Goal: Complete application form

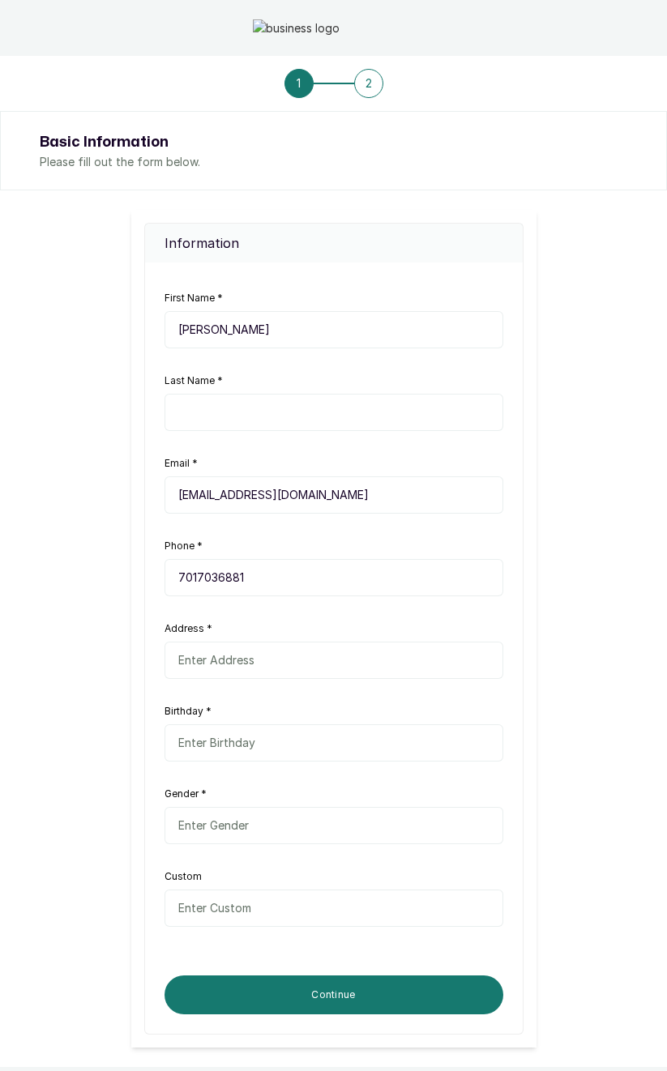
click at [230, 422] on input "text" at bounding box center [334, 412] width 339 height 37
click at [246, 658] on input "text" at bounding box center [334, 660] width 339 height 37
type input "[GEOGRAPHIC_DATA]"
click at [233, 737] on input "text" at bounding box center [334, 742] width 339 height 37
type input "[DATE]"
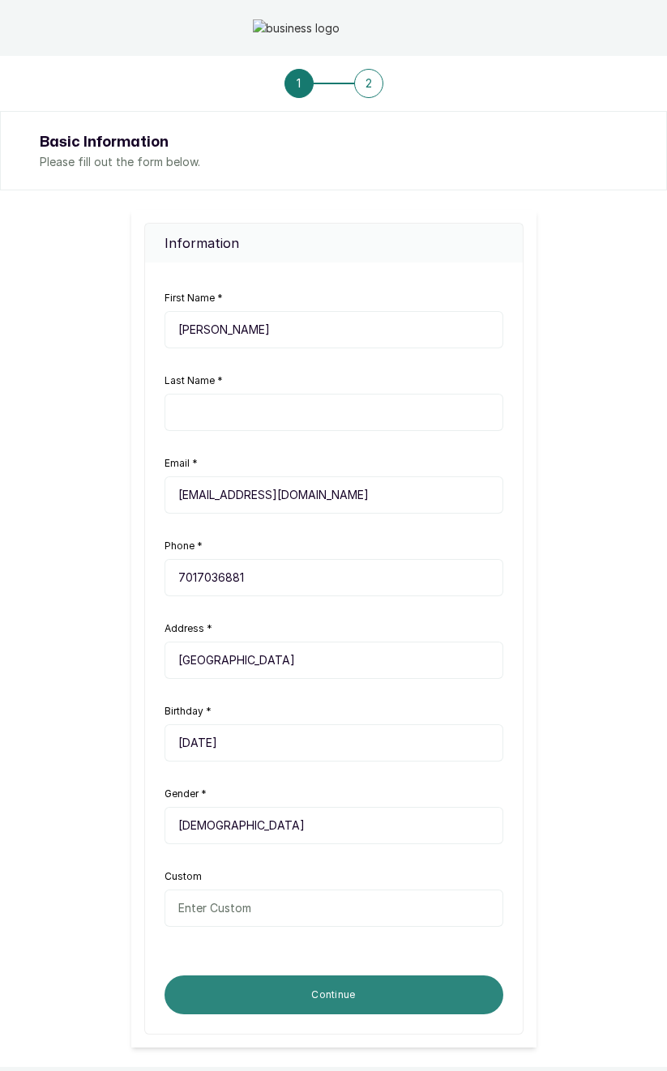
type input "[DEMOGRAPHIC_DATA]"
click at [224, 985] on button "Continue" at bounding box center [334, 995] width 339 height 39
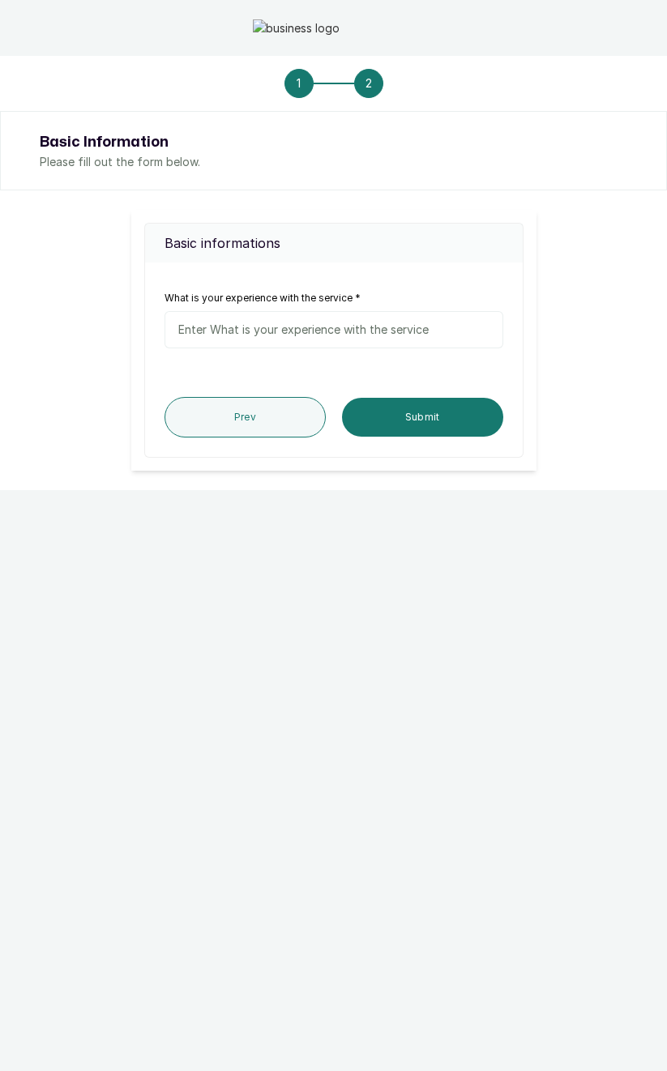
click at [435, 327] on input "text" at bounding box center [334, 329] width 339 height 37
type input "Test"
click at [456, 412] on button "Submit" at bounding box center [422, 417] width 160 height 39
click at [391, 412] on button "Submit" at bounding box center [422, 417] width 160 height 39
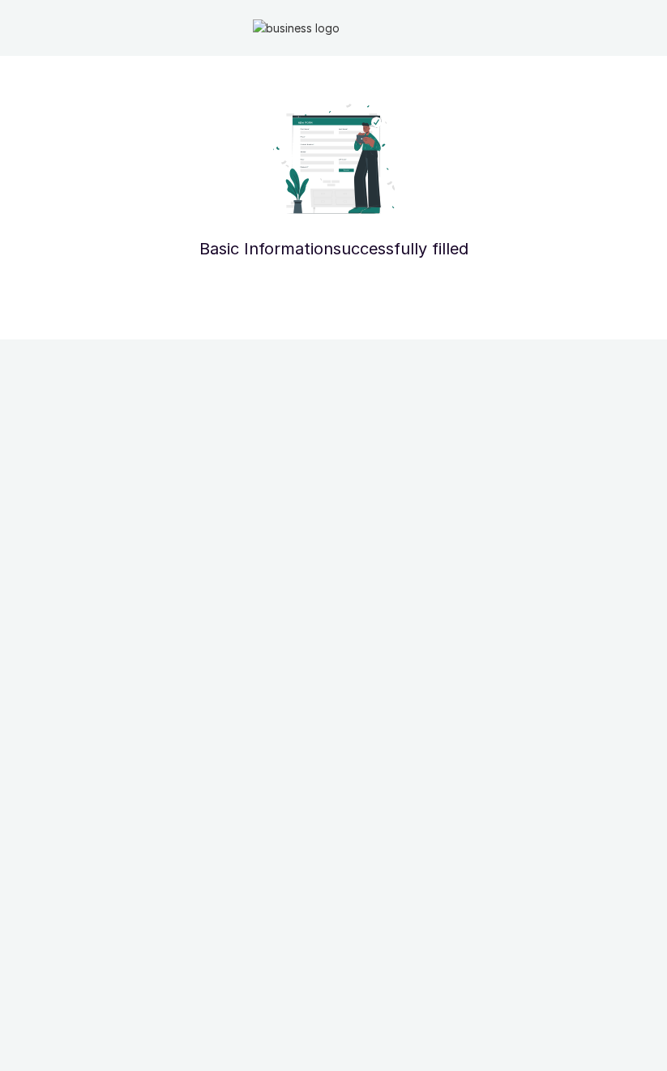
click at [257, 30] on img at bounding box center [334, 27] width 162 height 17
click at [257, 27] on img at bounding box center [334, 27] width 162 height 17
